Goal: Task Accomplishment & Management: Manage account settings

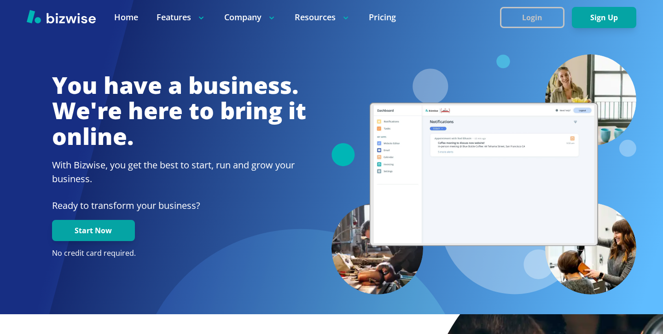
click at [534, 17] on button "Login" at bounding box center [532, 17] width 64 height 21
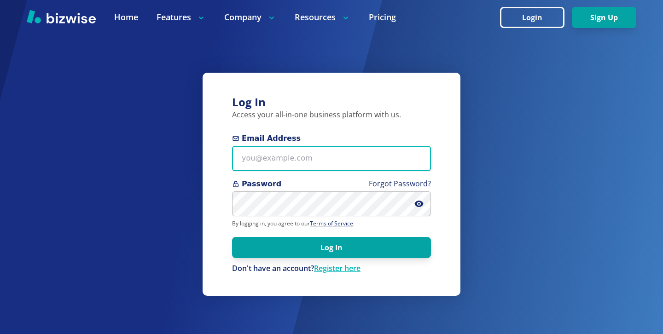
click at [320, 152] on input "Email Address" at bounding box center [331, 158] width 199 height 25
click at [321, 162] on input "Email Address" at bounding box center [331, 158] width 199 height 25
paste input "[EMAIL_ADDRESS][DOMAIN_NAME]"
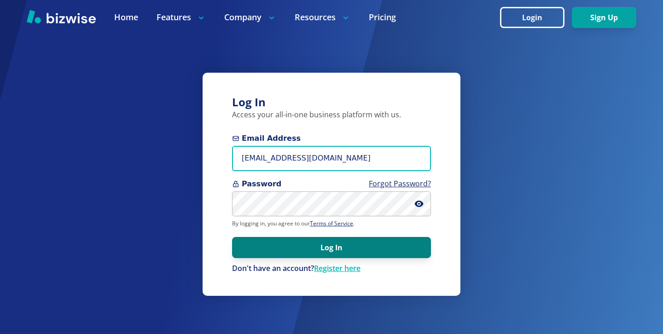
type input "[EMAIL_ADDRESS][DOMAIN_NAME]"
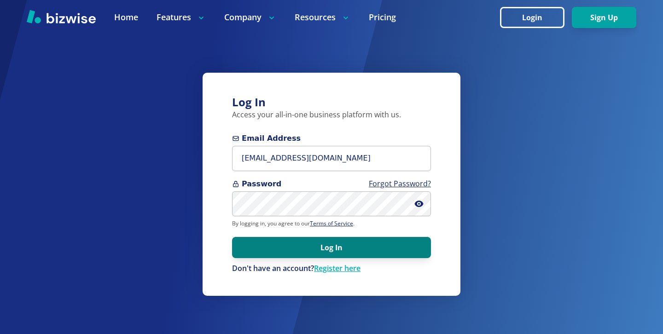
click at [340, 245] on button "Log In" at bounding box center [331, 247] width 199 height 21
